Goal: Answer question/provide support

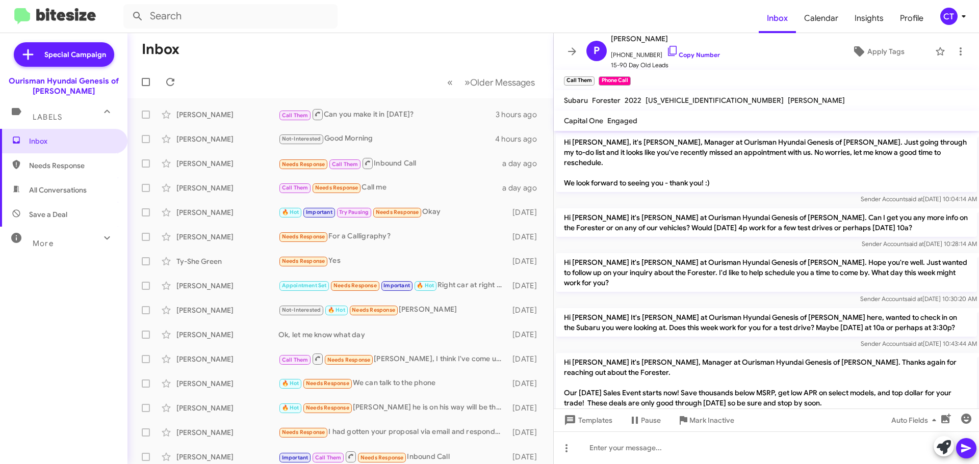
scroll to position [221, 0]
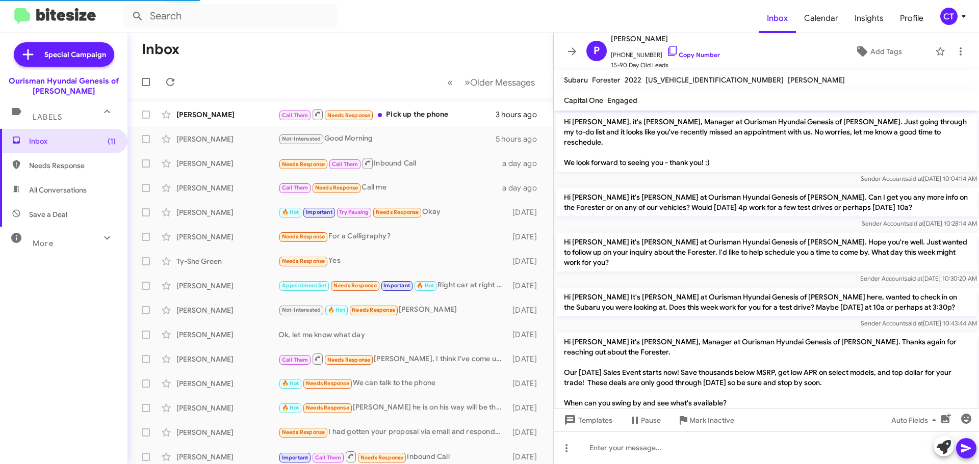
scroll to position [299, 0]
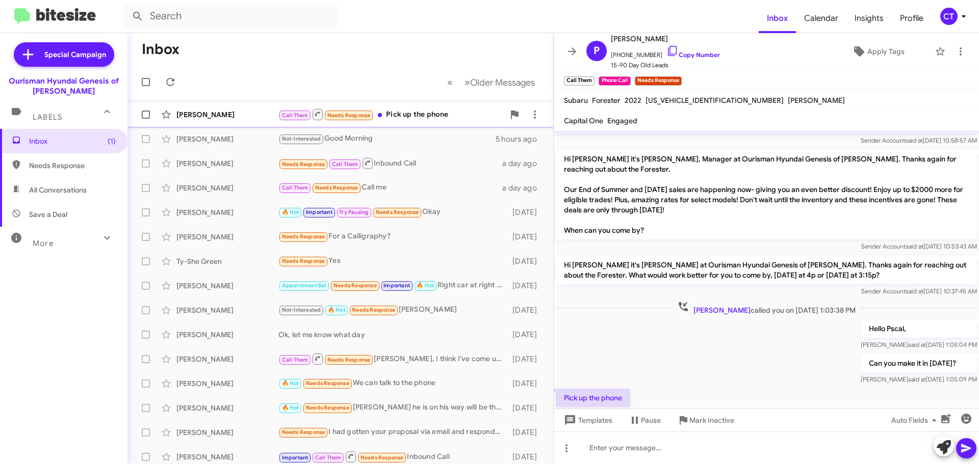
click at [418, 115] on div "Call Them Needs Response Pick up the phone" at bounding box center [391, 114] width 226 height 13
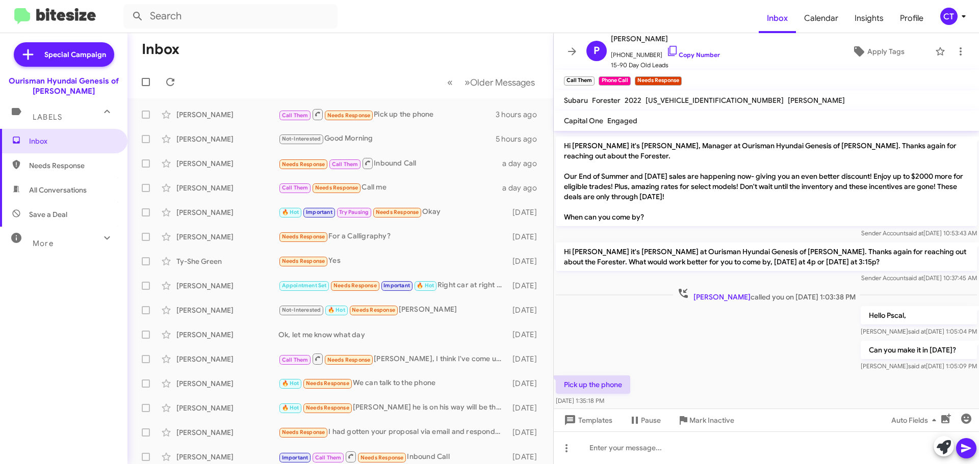
scroll to position [320, 0]
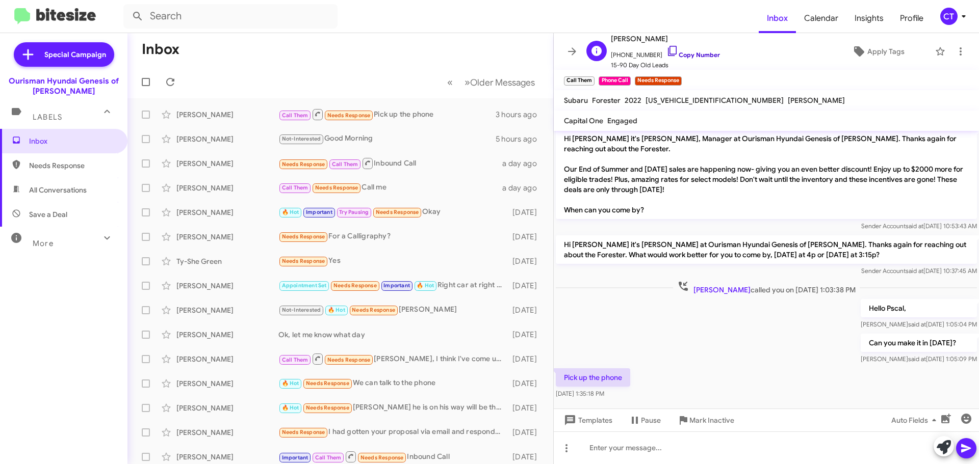
click at [666, 50] on icon at bounding box center [672, 51] width 12 height 12
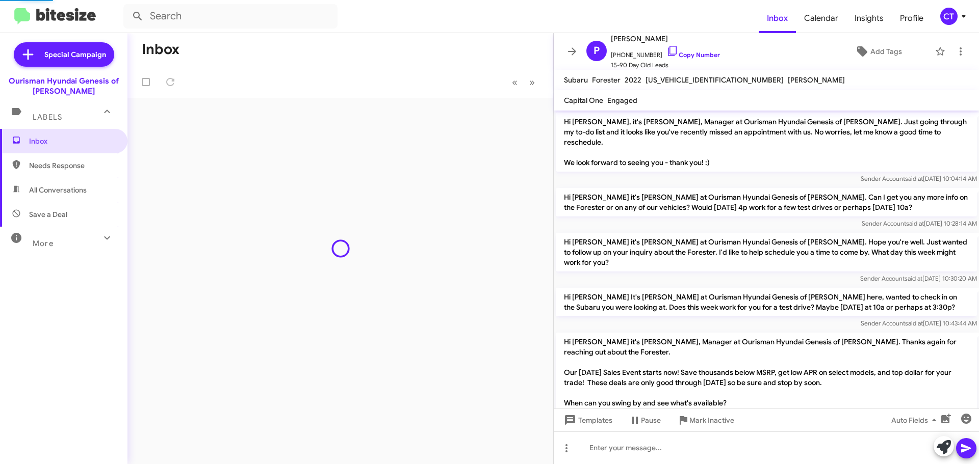
scroll to position [299, 0]
